Goal: Information Seeking & Learning: Learn about a topic

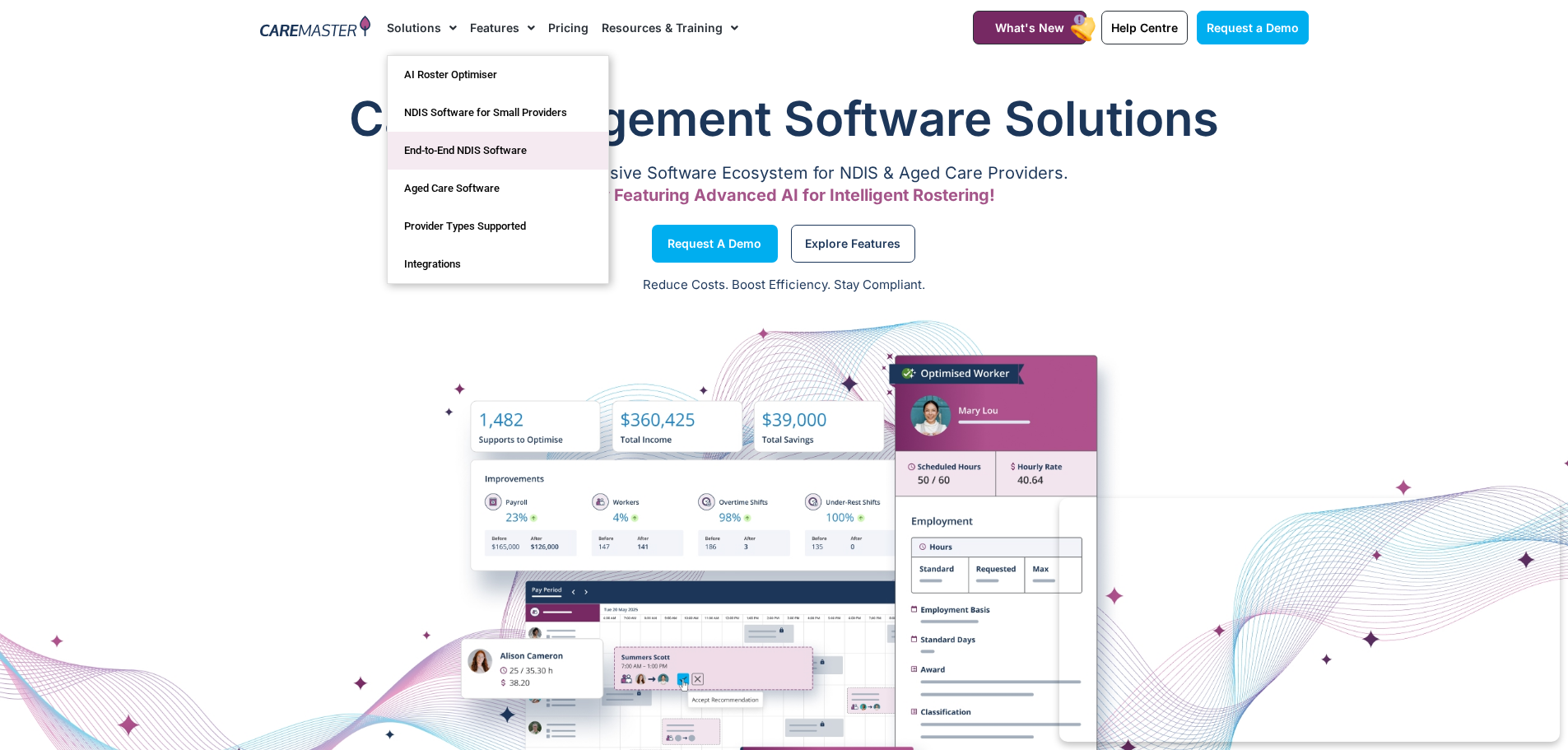
click at [441, 145] on link "End-to-End NDIS Software" at bounding box center [498, 150] width 220 height 38
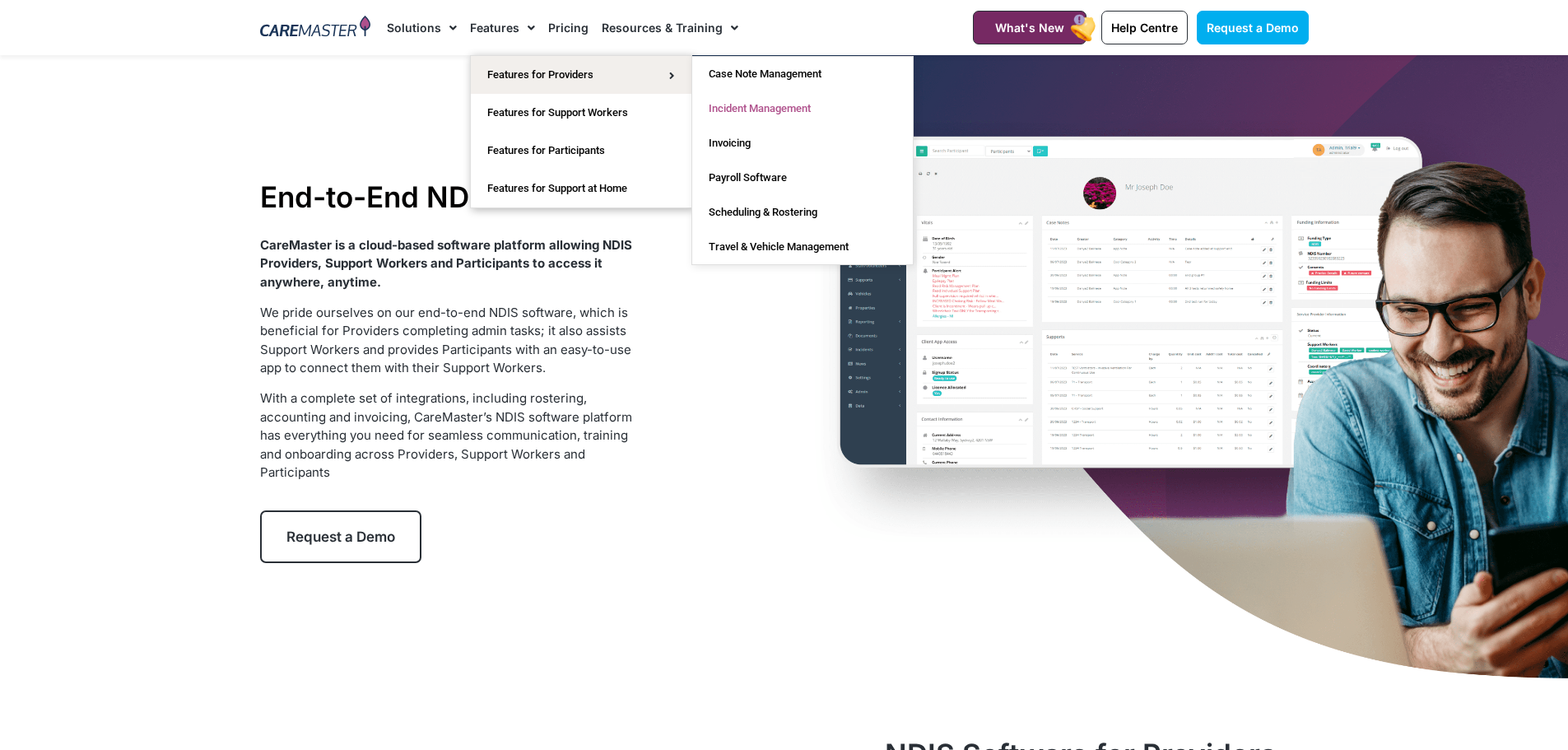
click at [780, 103] on link "Incident Management" at bounding box center [803, 108] width 220 height 35
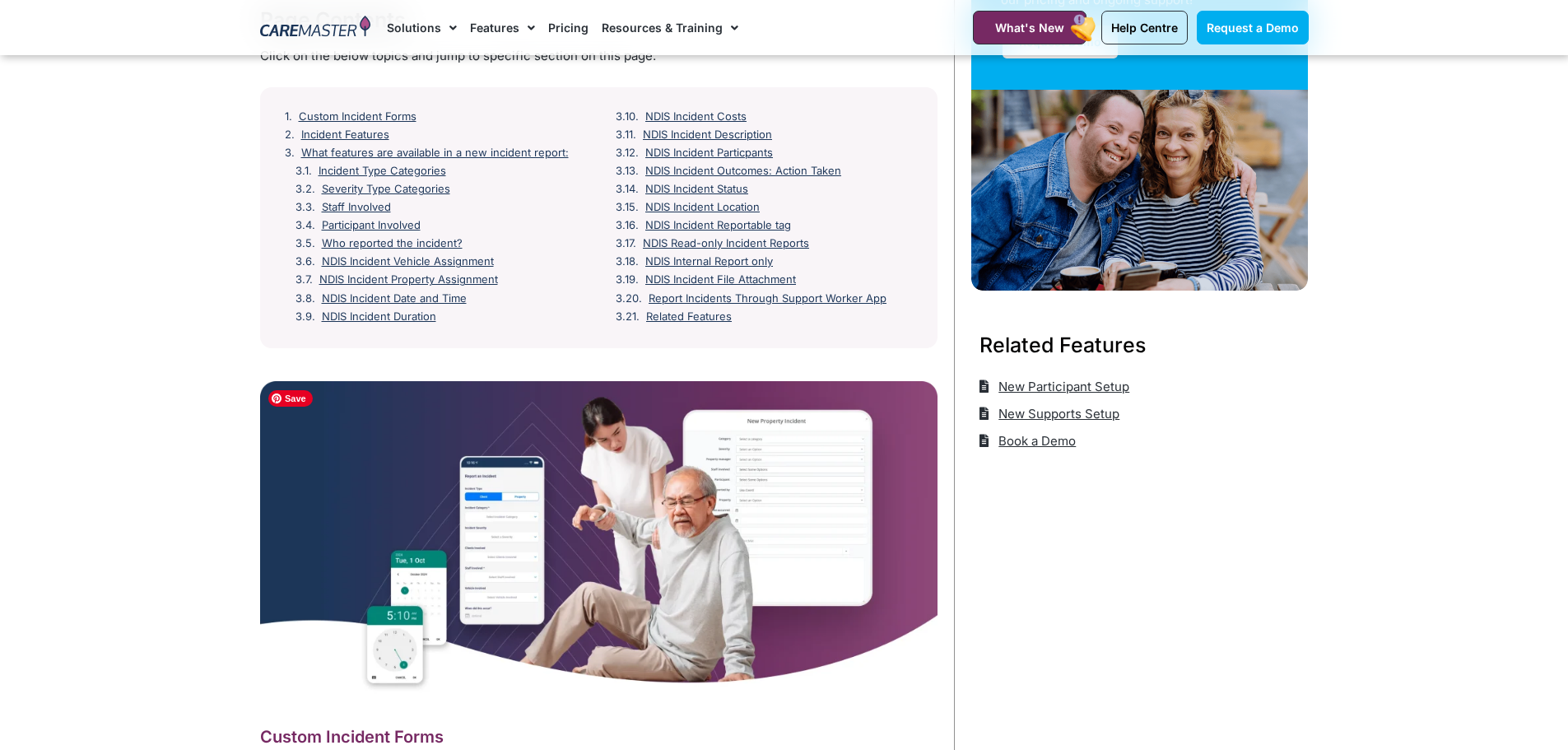
scroll to position [164, 0]
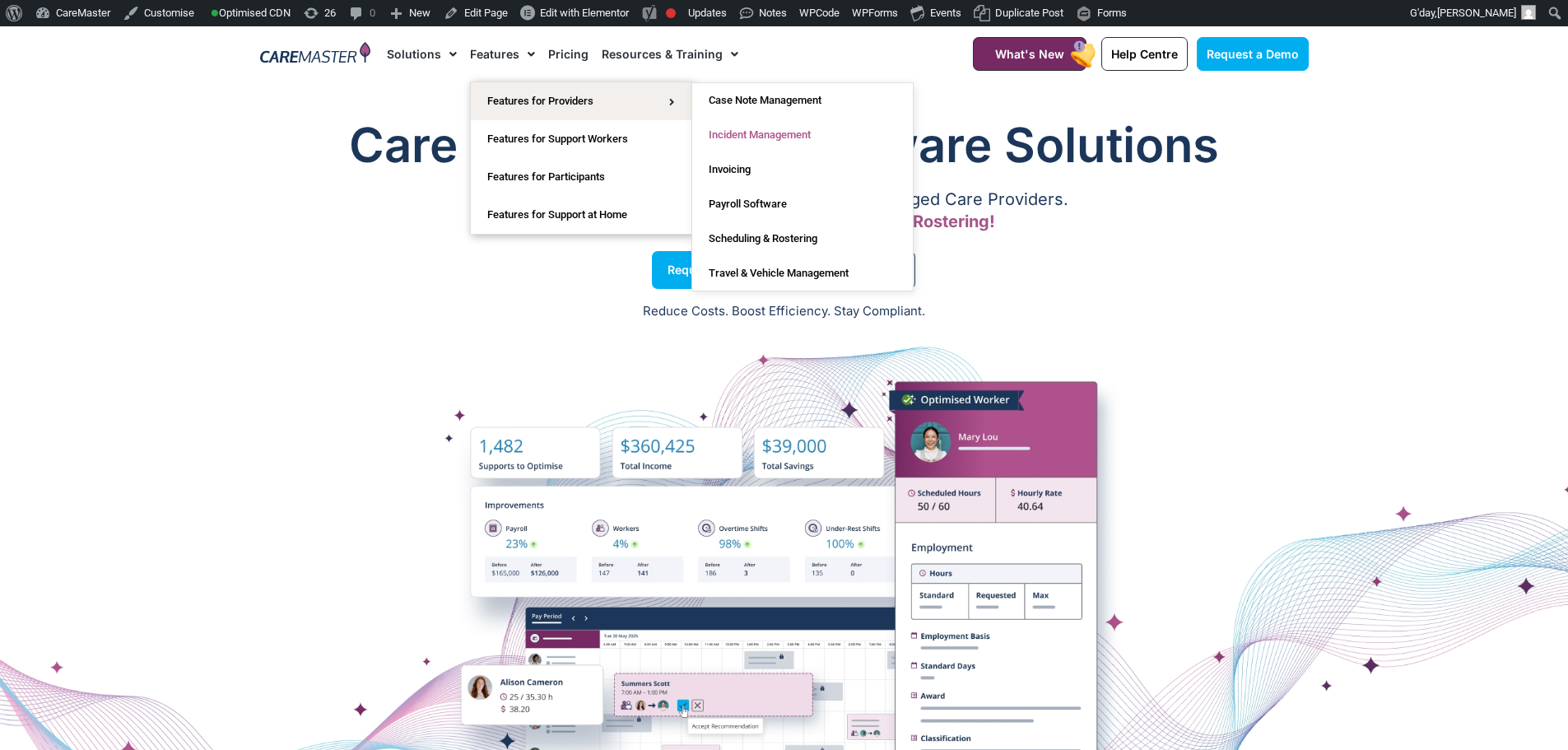
click at [735, 137] on link "Incident Management" at bounding box center [803, 134] width 220 height 35
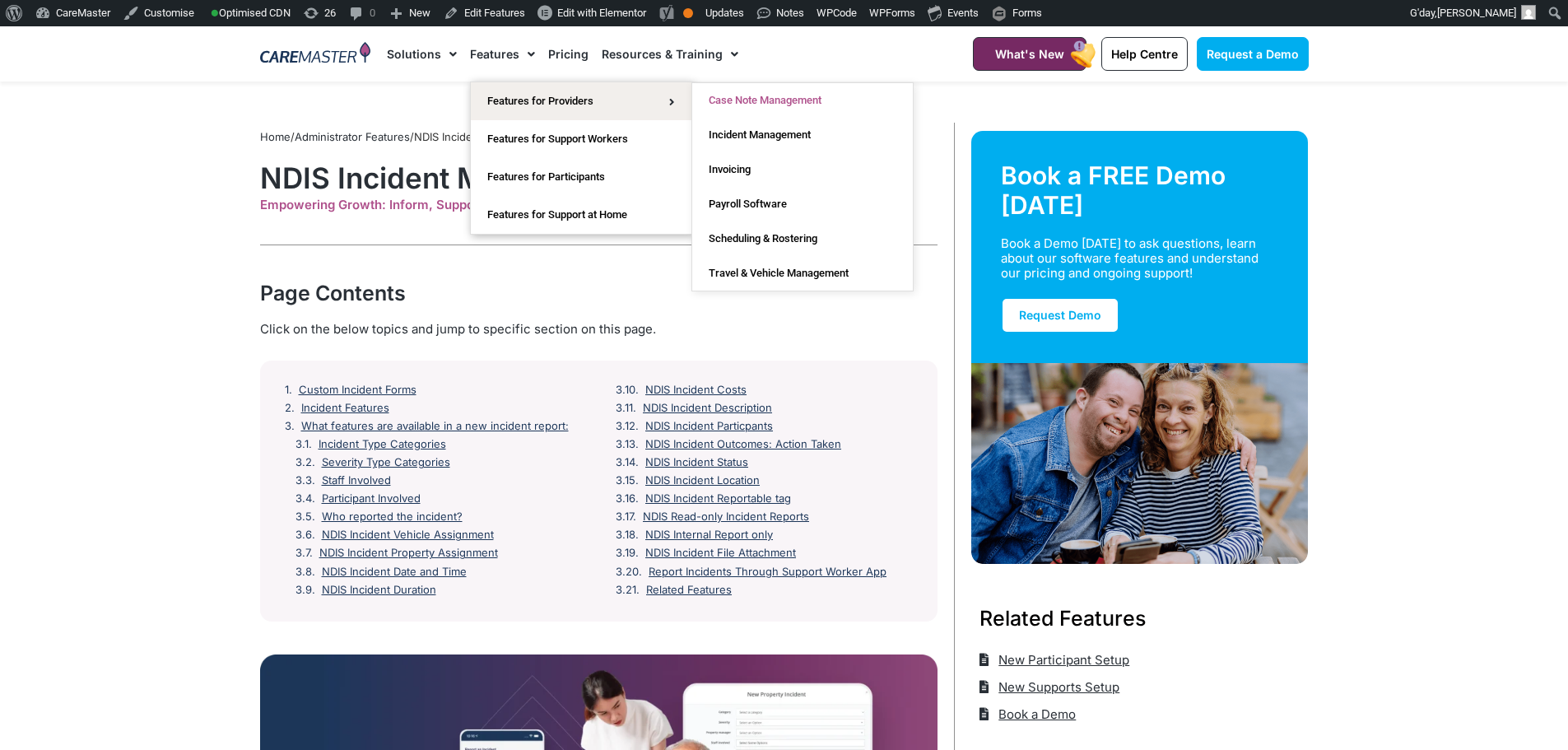
click at [761, 105] on link "Case Note Management" at bounding box center [803, 100] width 220 height 35
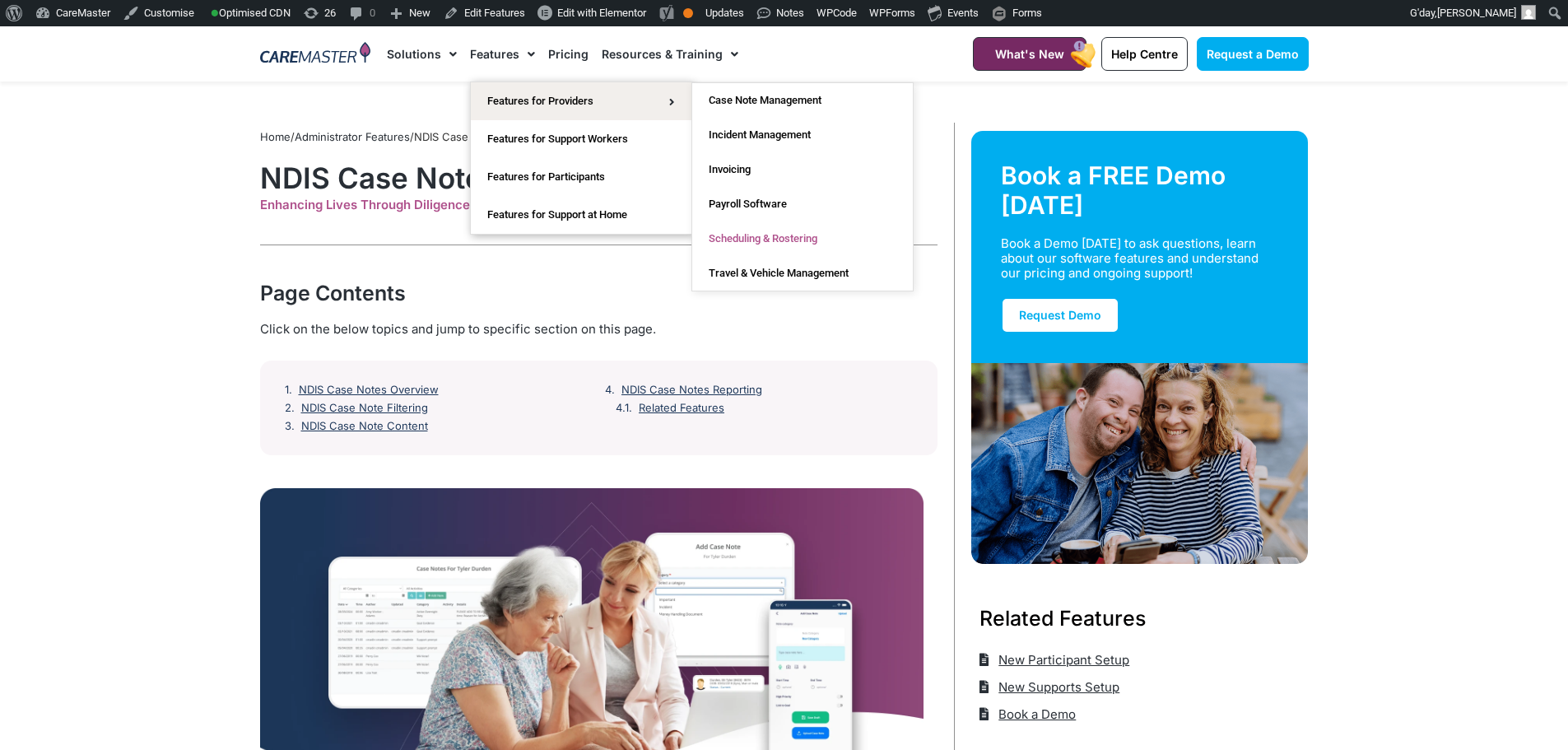
click at [730, 235] on link "Scheduling & Rostering" at bounding box center [803, 238] width 220 height 35
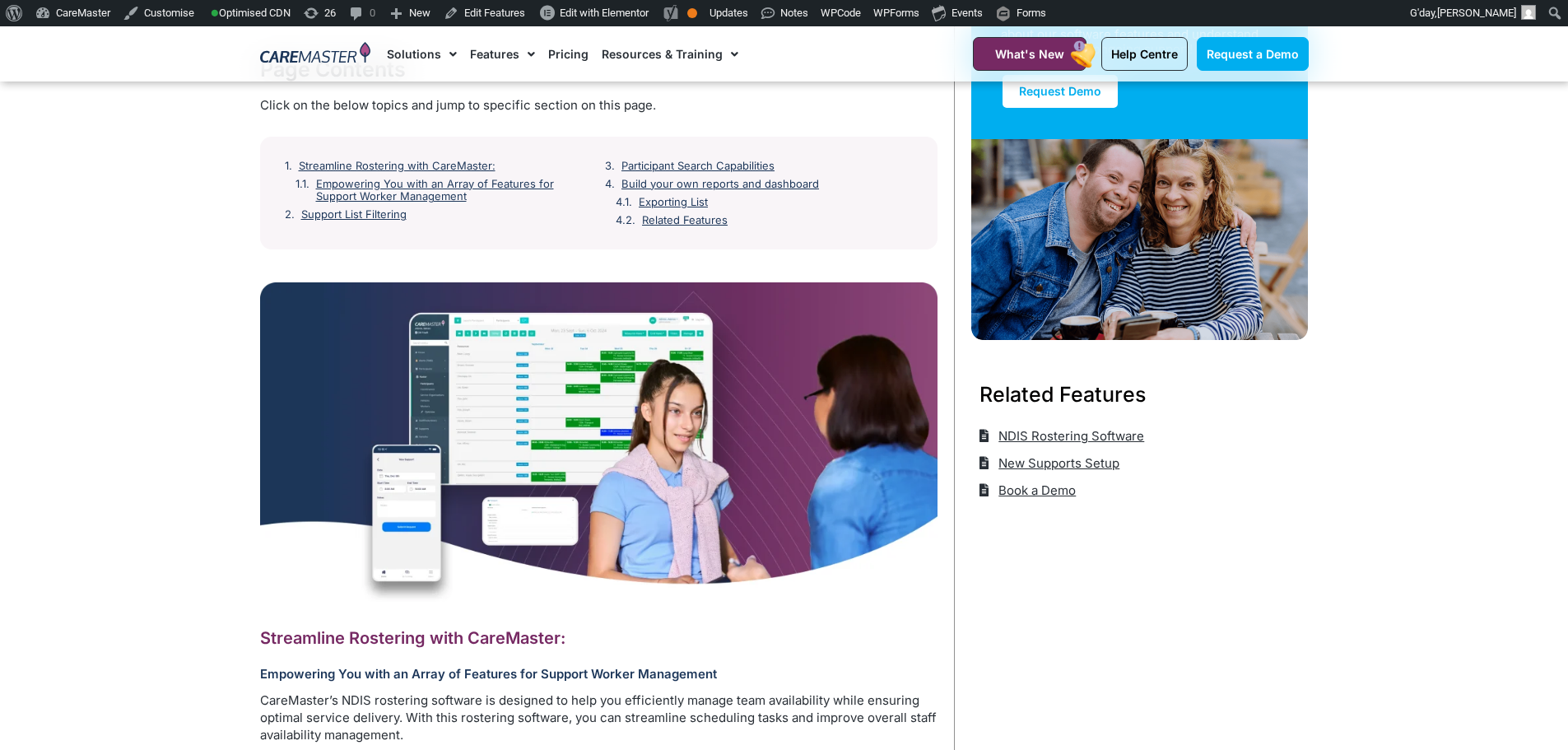
scroll to position [83, 0]
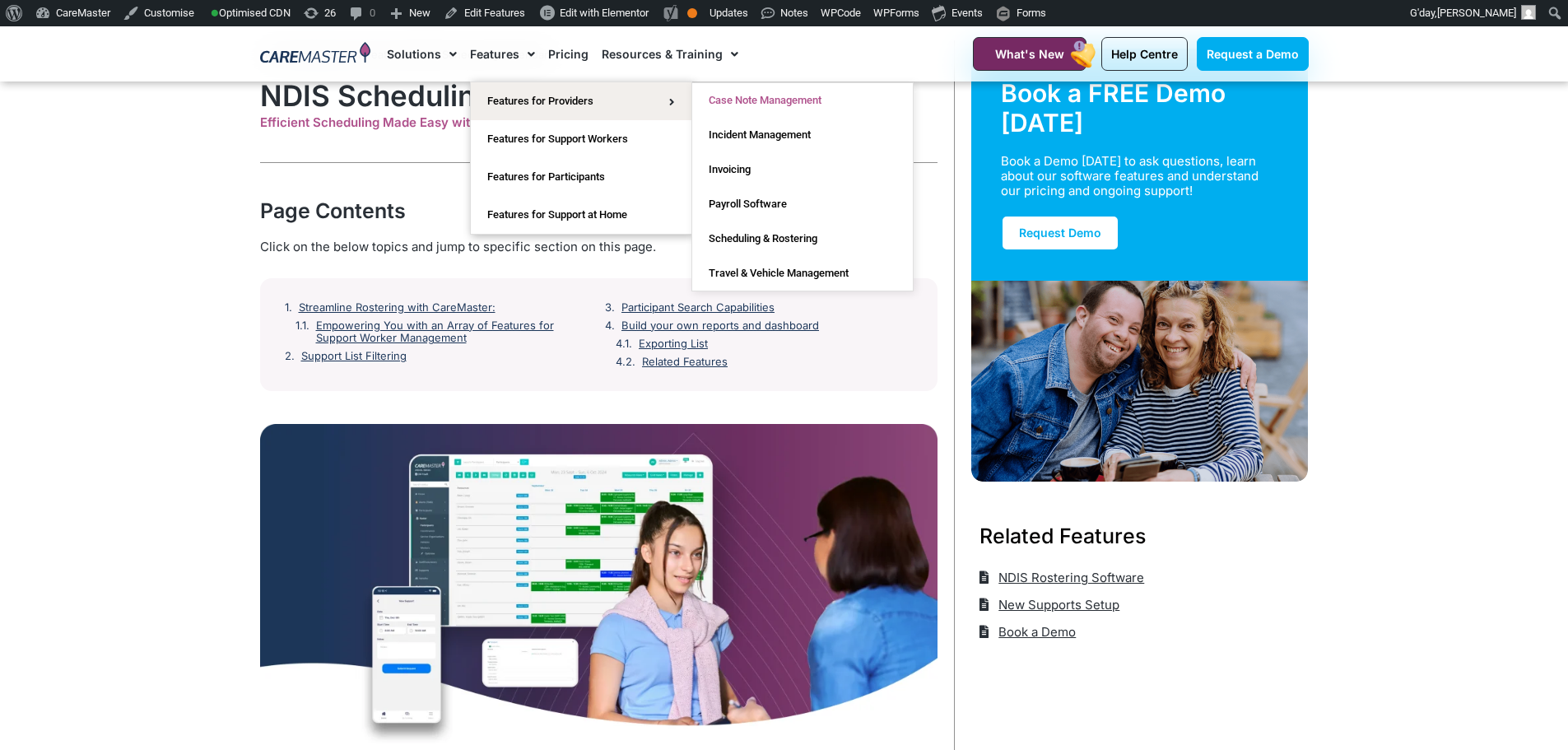
click at [752, 90] on link "Case Note Management" at bounding box center [803, 100] width 220 height 35
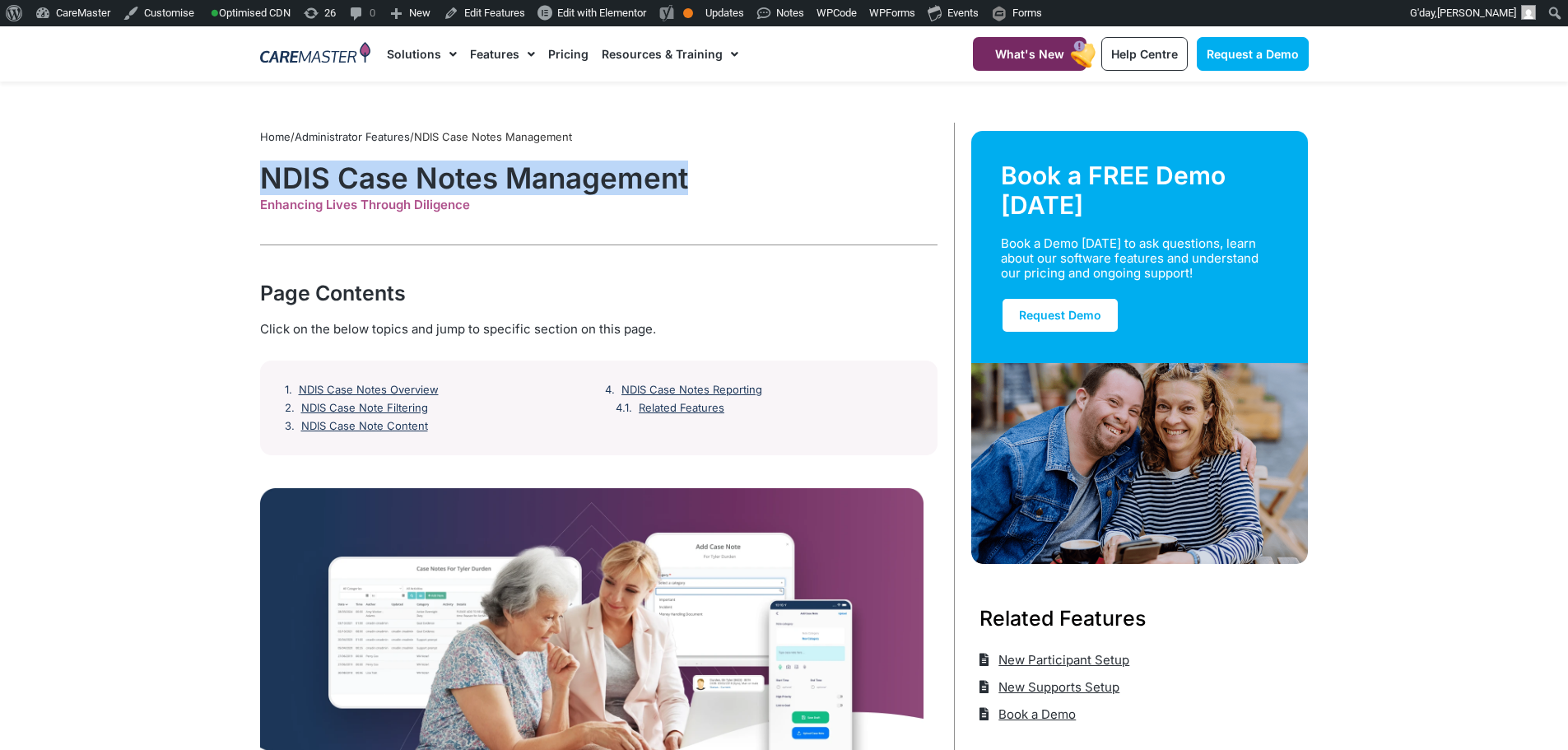
drag, startPoint x: 240, startPoint y: 168, endPoint x: 723, endPoint y: 171, distance: 483.0
copy h1 "NDIS Case Notes Management"
click at [828, 162] on h1 "NDIS Case Notes Management" at bounding box center [599, 178] width 677 height 35
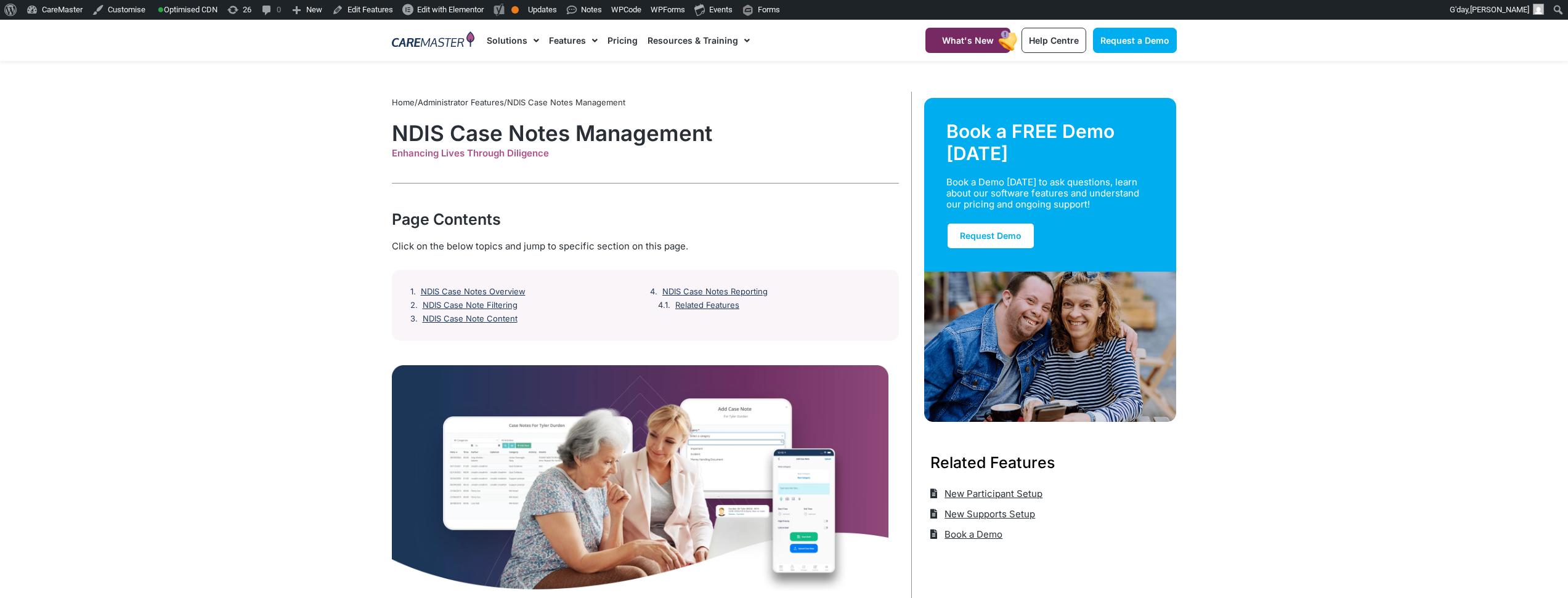
click at [467, 102] on link "Administrator Features" at bounding box center [461, 102] width 86 height 10
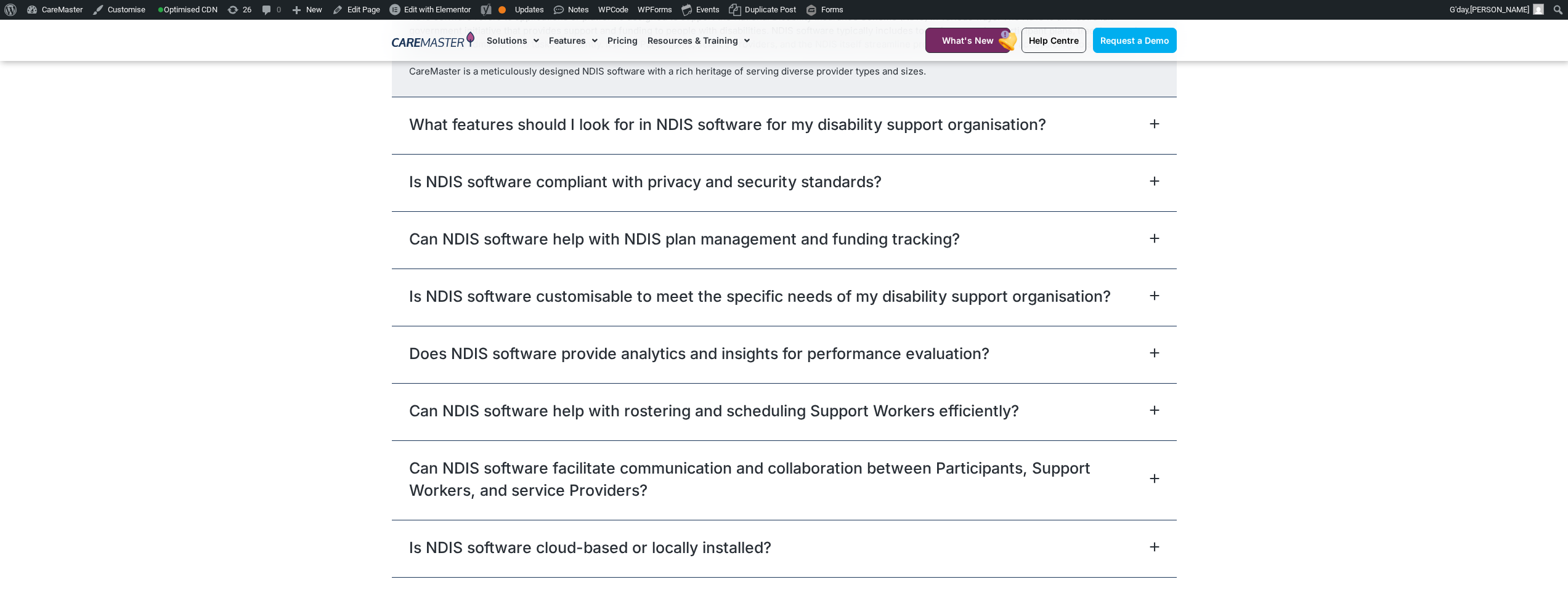
scroll to position [3819, 0]
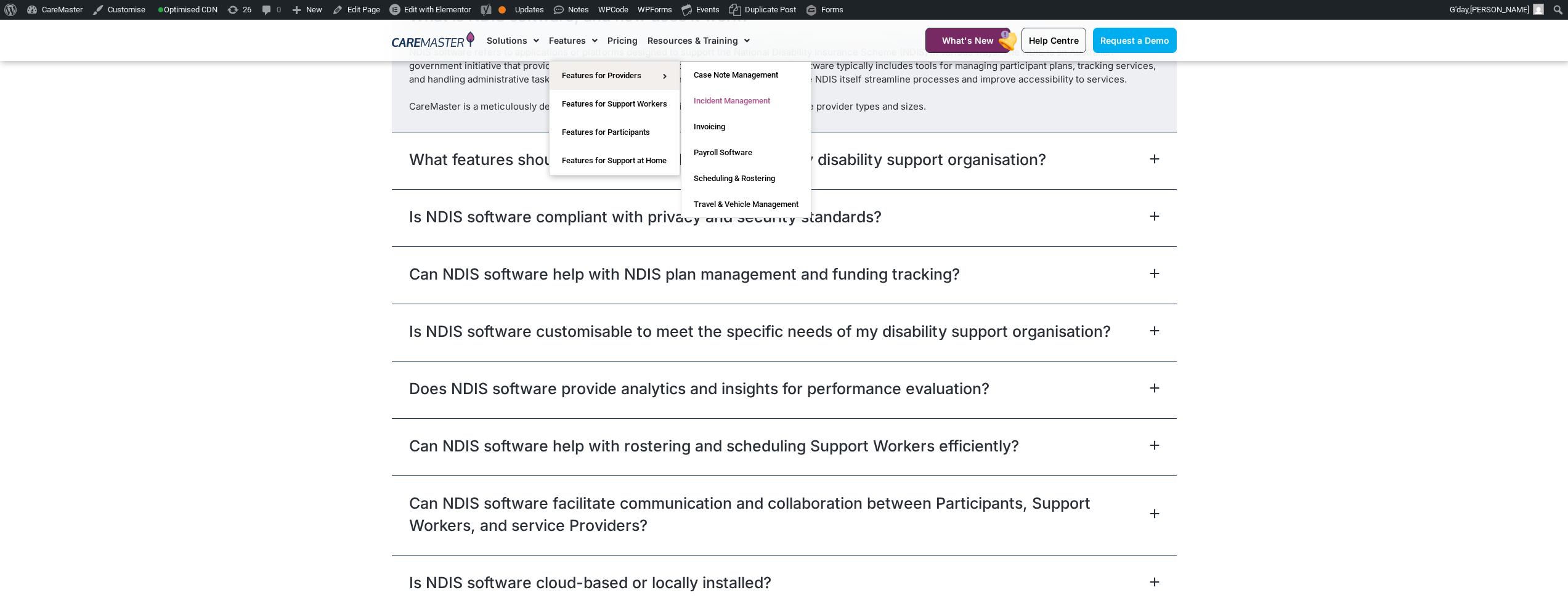
click at [740, 102] on link "Incident Management" at bounding box center [746, 100] width 129 height 26
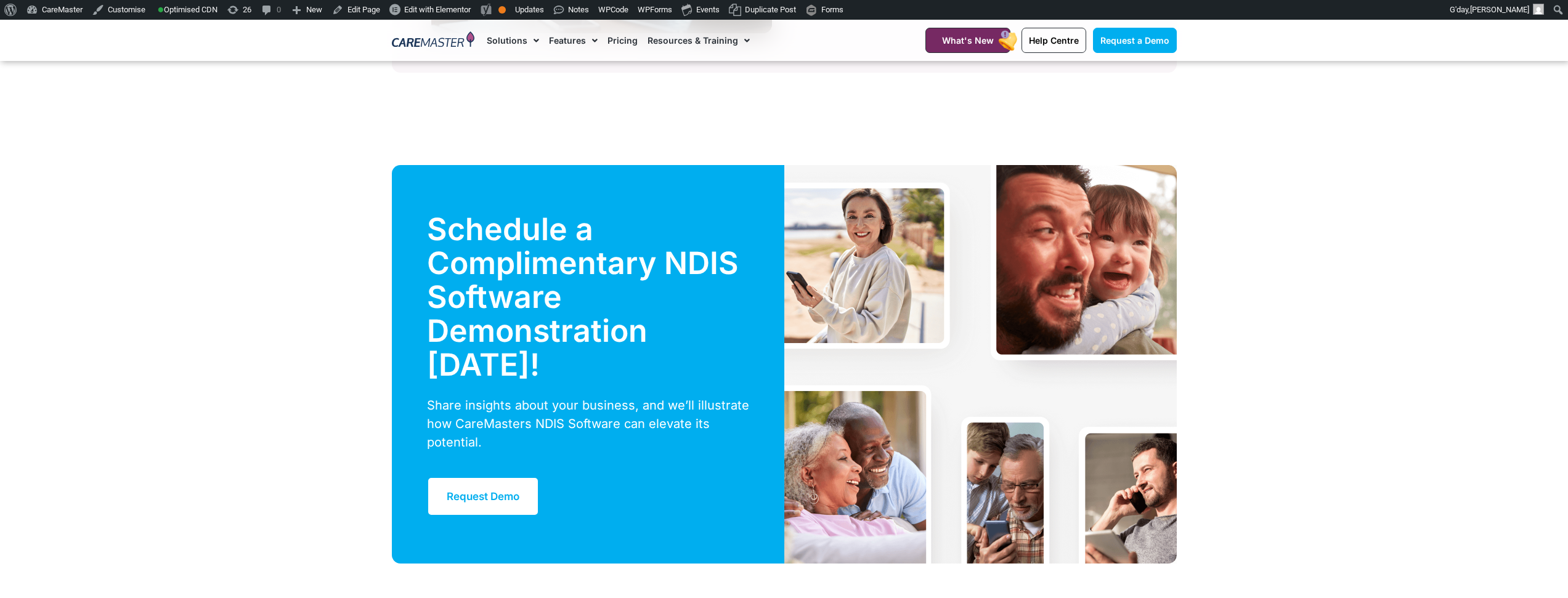
scroll to position [2772, 0]
